Goal: Information Seeking & Learning: Learn about a topic

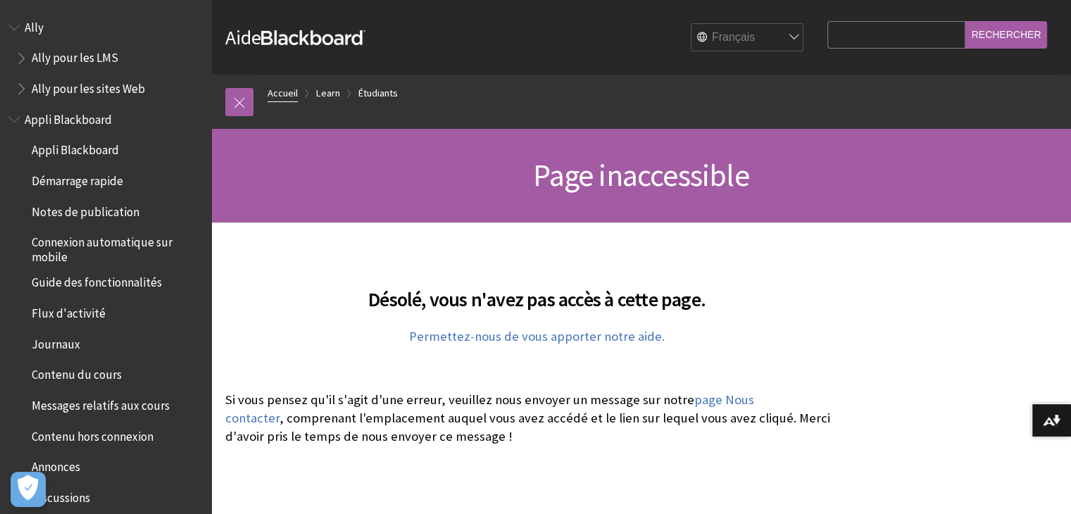
click at [284, 99] on link "Accueil" at bounding box center [283, 93] width 30 height 18
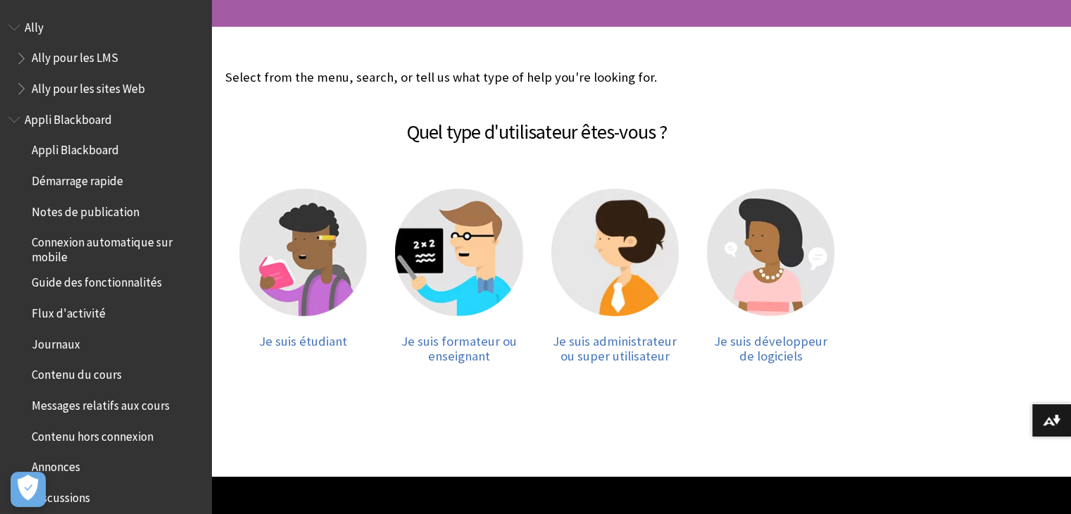
scroll to position [197, 0]
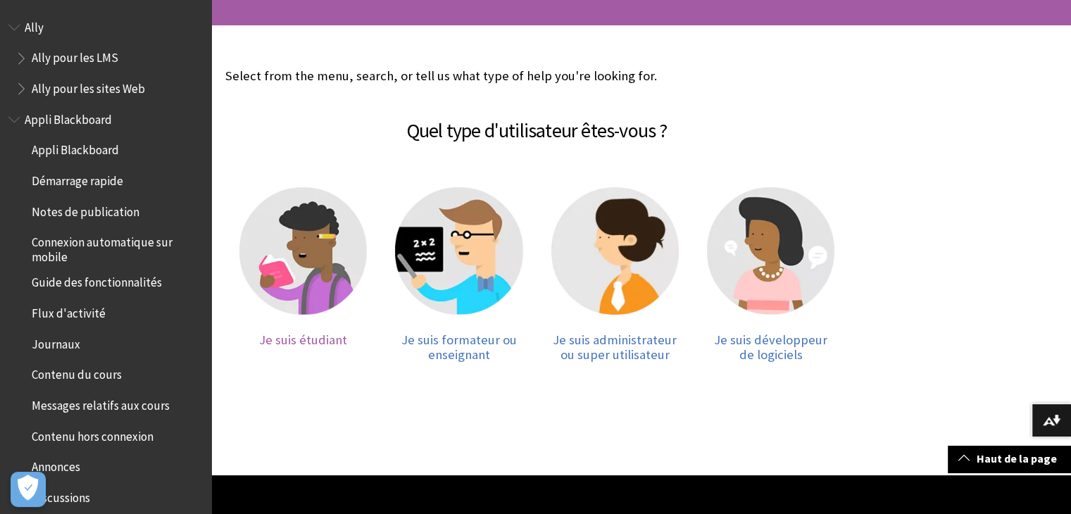
click at [294, 265] on img at bounding box center [302, 250] width 127 height 127
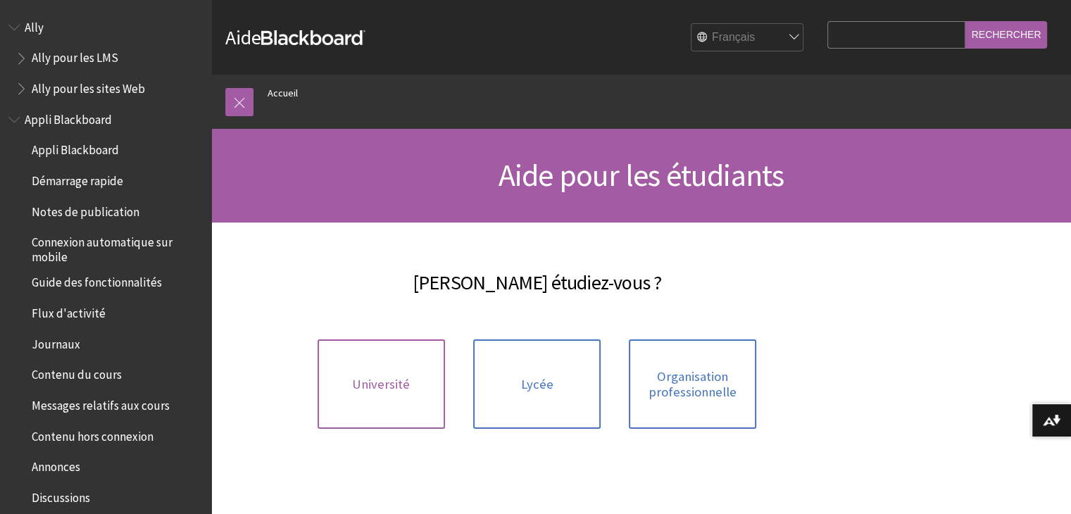
click at [396, 384] on span "Université" at bounding box center [381, 384] width 58 height 15
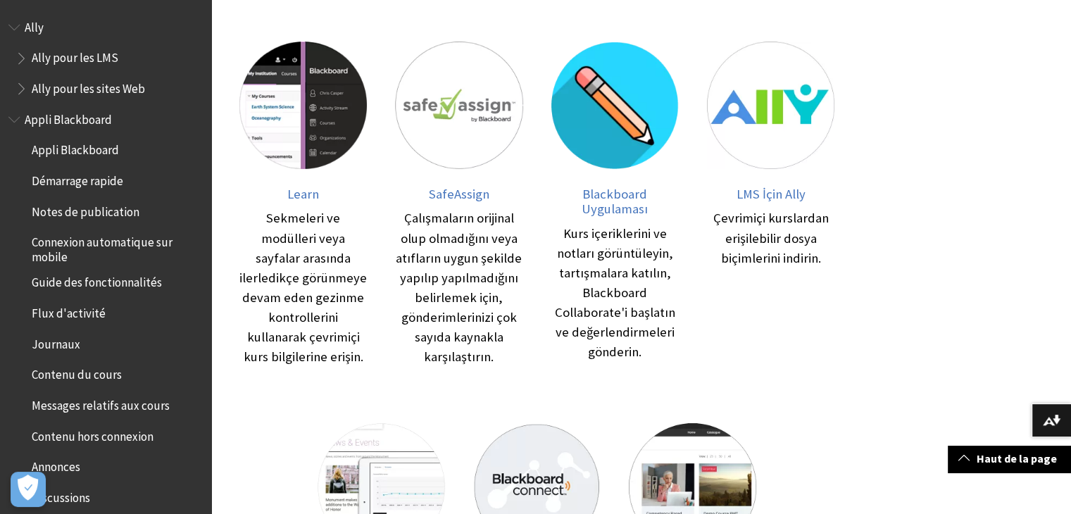
scroll to position [127, 0]
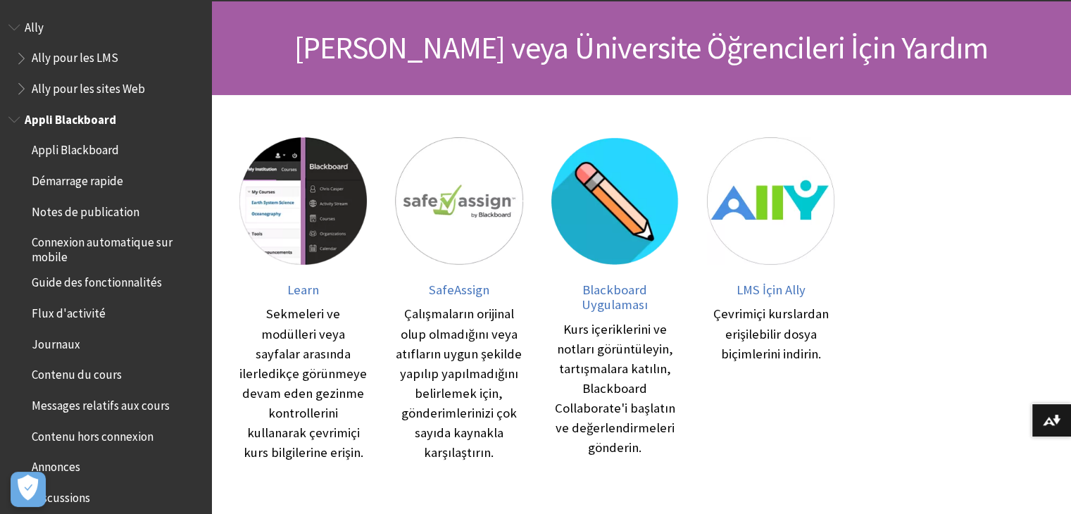
click at [118, 120] on span "Appli Blackboard" at bounding box center [105, 120] width 194 height 24
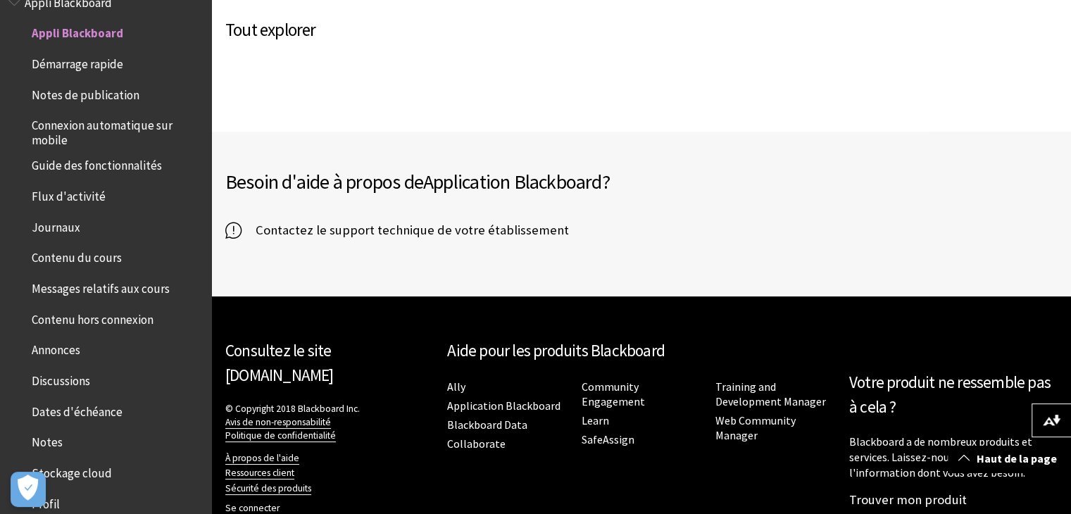
scroll to position [929, 0]
